Goal: Task Accomplishment & Management: Use online tool/utility

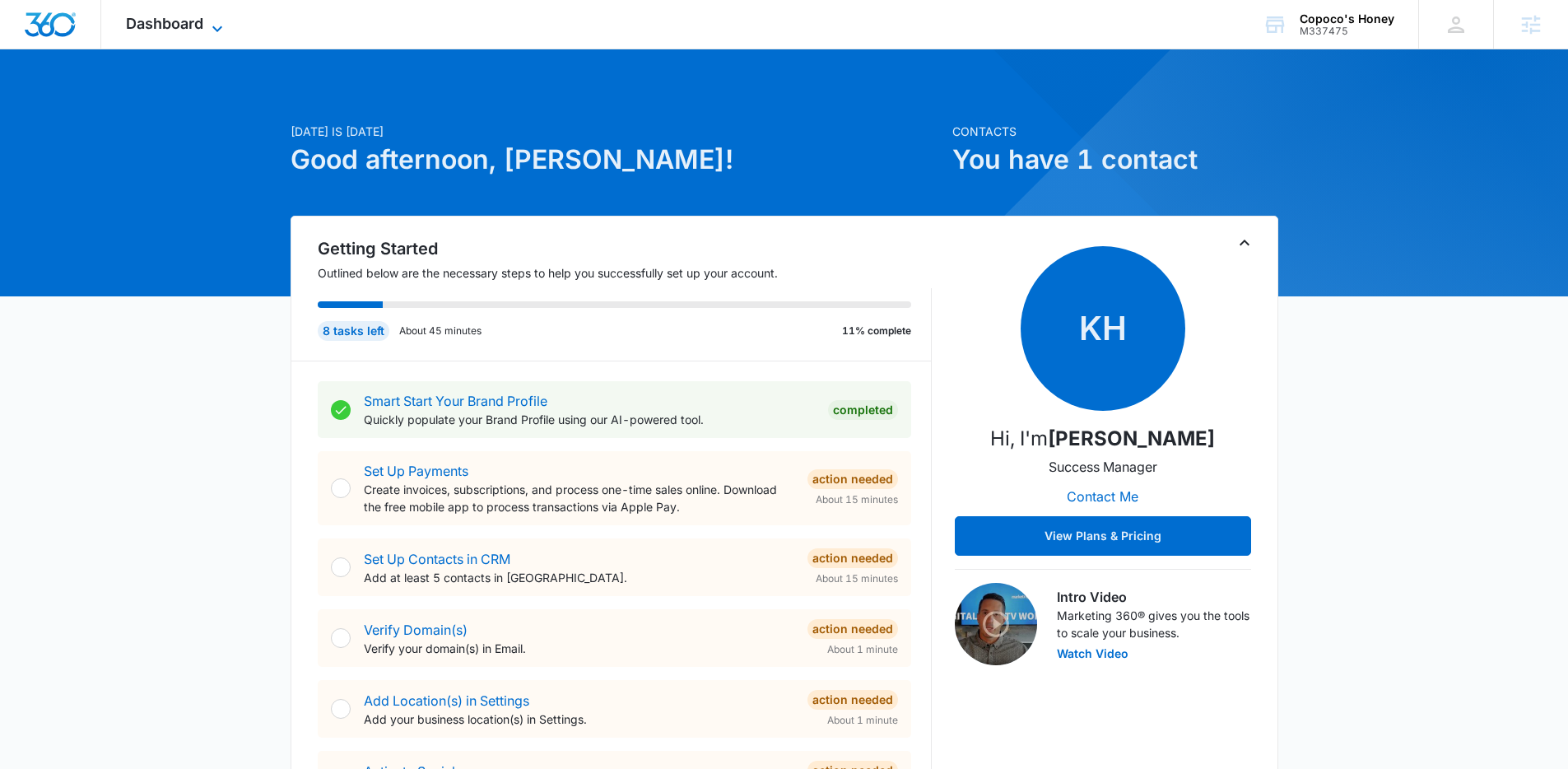
click at [190, 28] on span "Dashboard" at bounding box center [165, 23] width 77 height 17
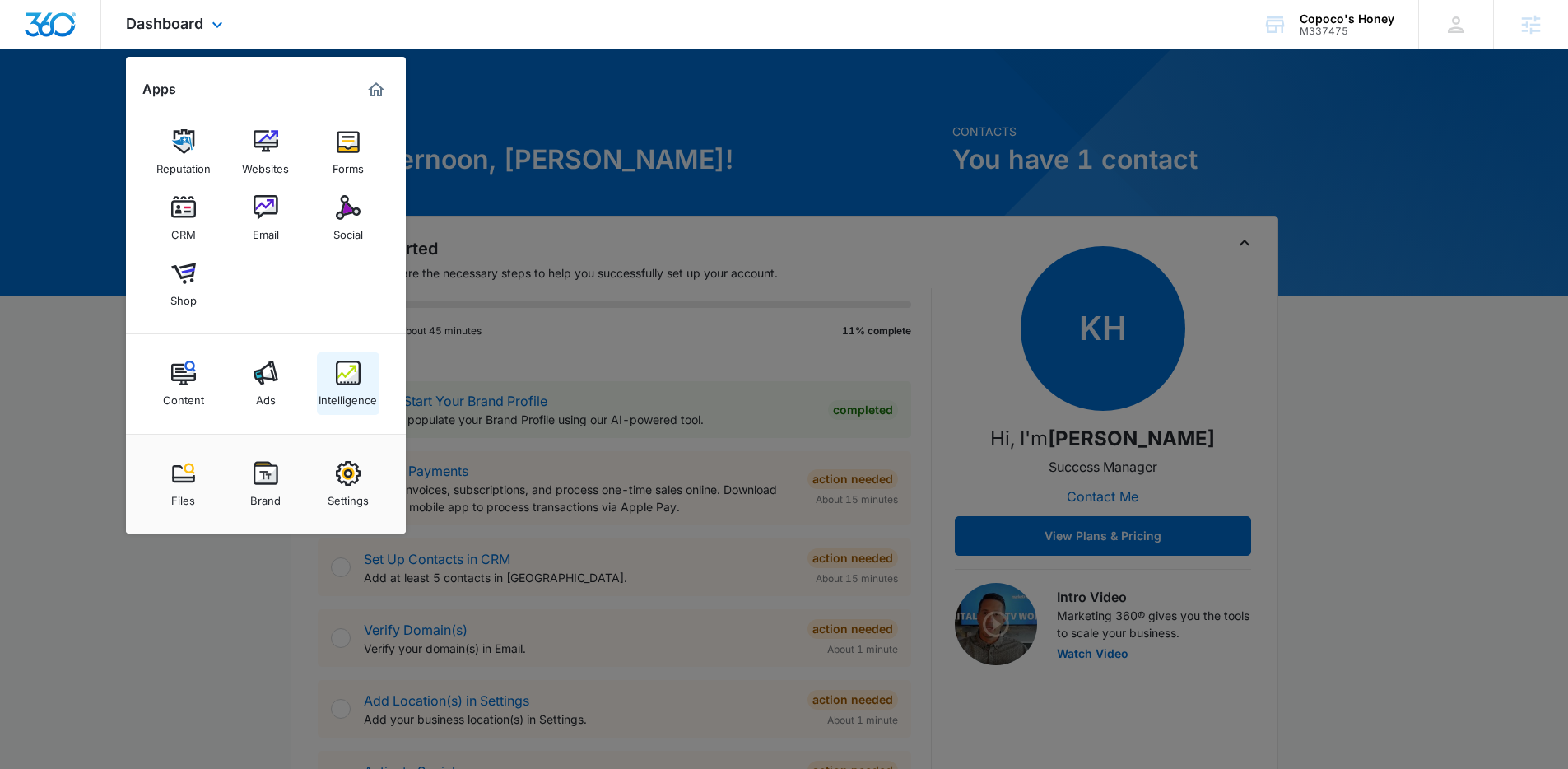
click at [358, 369] on img at bounding box center [349, 373] width 25 height 25
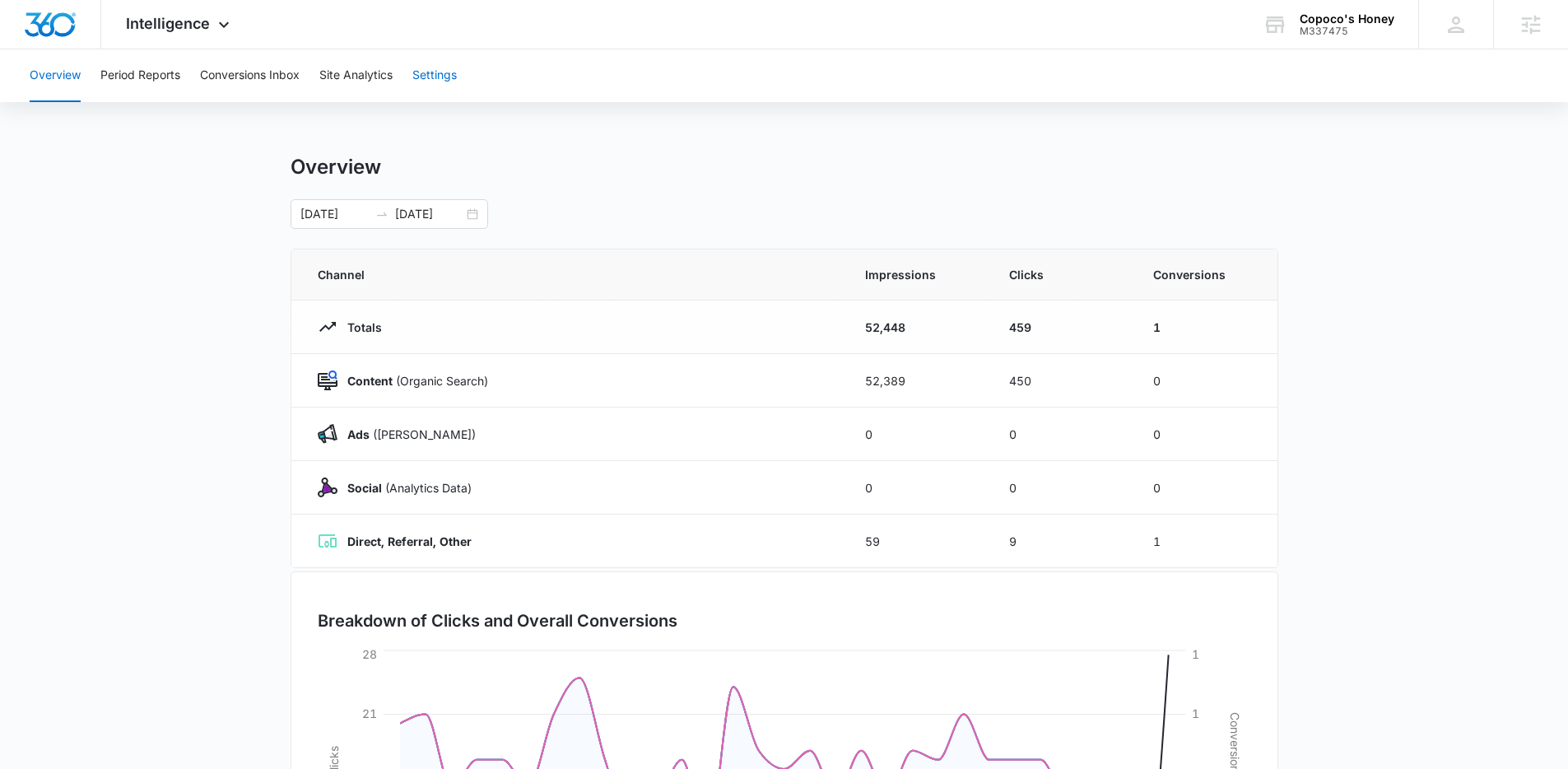
click at [449, 55] on button "Settings" at bounding box center [434, 75] width 44 height 53
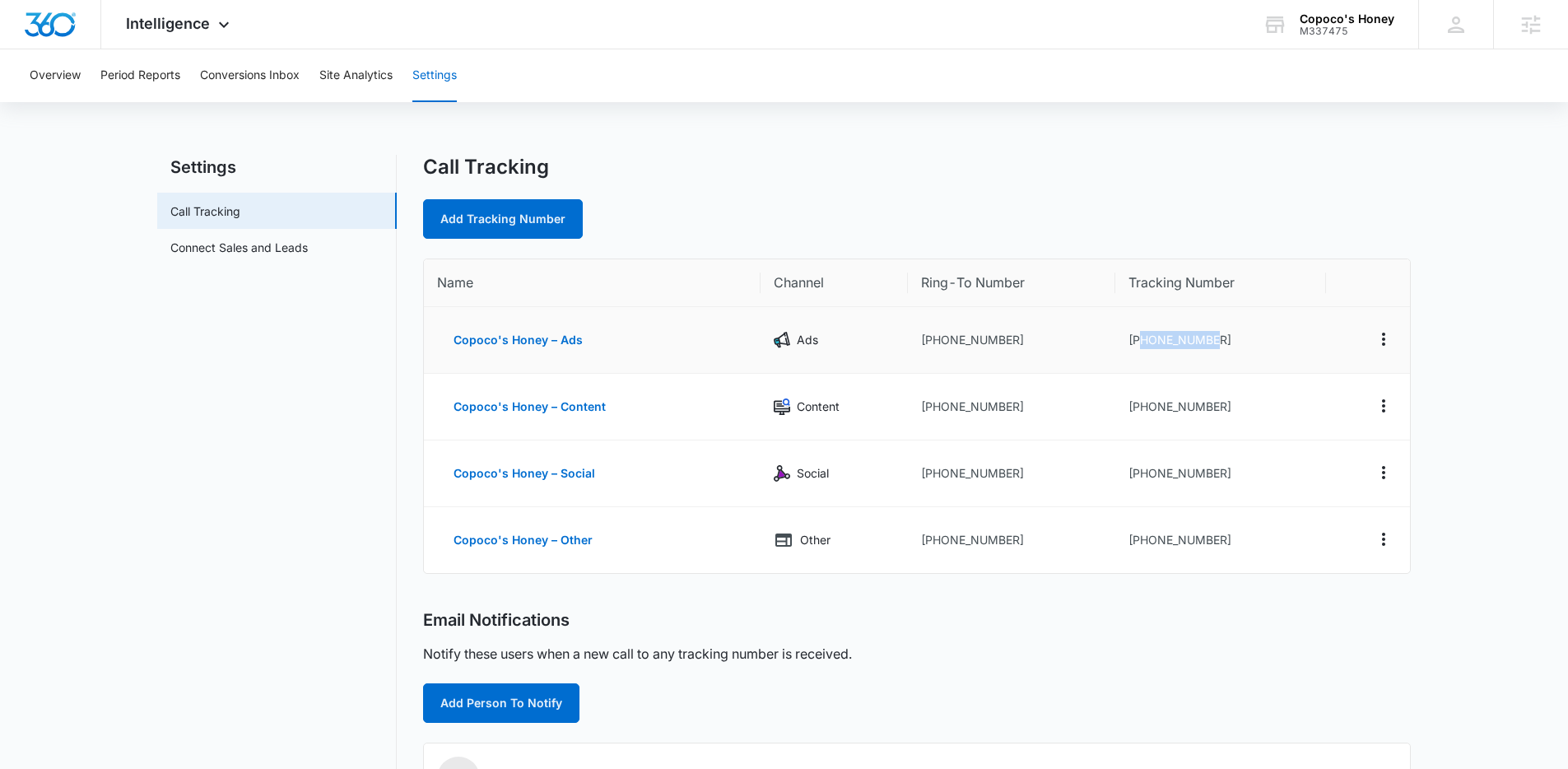
drag, startPoint x: 1208, startPoint y: 339, endPoint x: 1141, endPoint y: 348, distance: 67.6
click at [1141, 348] on td "[PHONE_NUMBER]" at bounding box center [1220, 340] width 211 height 66
copy td "9703165432"
